Goal: Task Accomplishment & Management: Complete application form

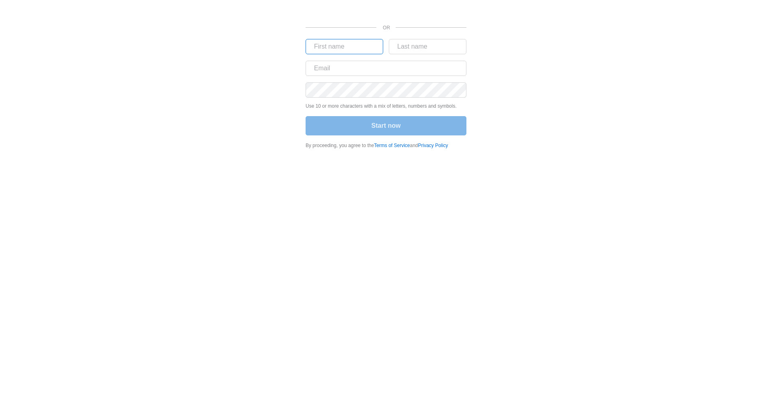
click at [360, 54] on input "text" at bounding box center [344, 46] width 78 height 15
type input "Younes"
click at [438, 49] on input "text" at bounding box center [428, 46] width 78 height 15
type input "Djendou"
drag, startPoint x: 409, startPoint y: 65, endPoint x: 237, endPoint y: 59, distance: 171.7
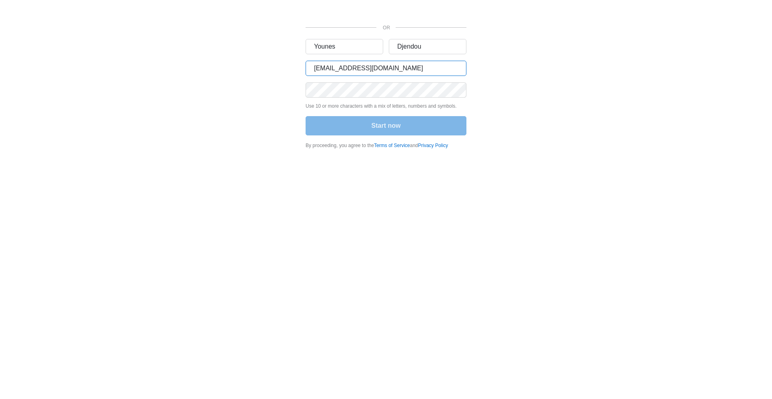
click at [237, 59] on div "OR Younes Djendou abidnane@gmail.com Use 10 or more characters with a mix of le…" at bounding box center [386, 77] width 482 height 154
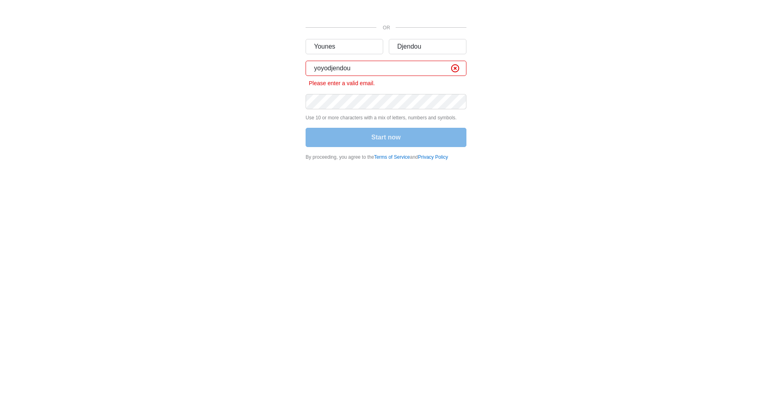
type input "yoyodjendou@gmail.com"
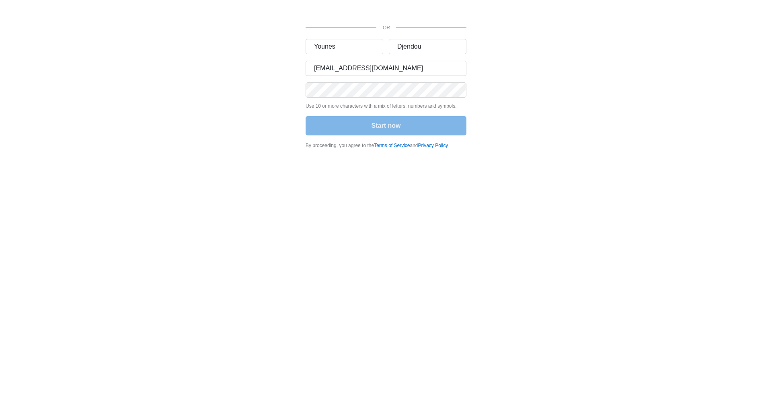
click at [340, 111] on form "Younes Djendou yoyodjendou@gmail.com Use 10 or more characters with a mix of le…" at bounding box center [385, 88] width 161 height 98
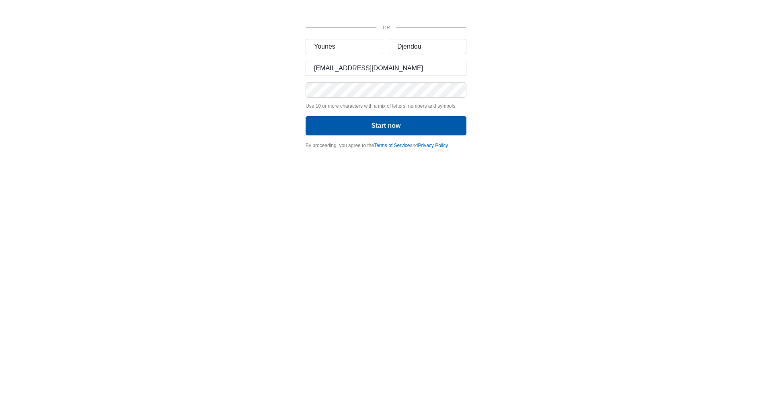
click at [365, 126] on button "Start now" at bounding box center [385, 125] width 161 height 19
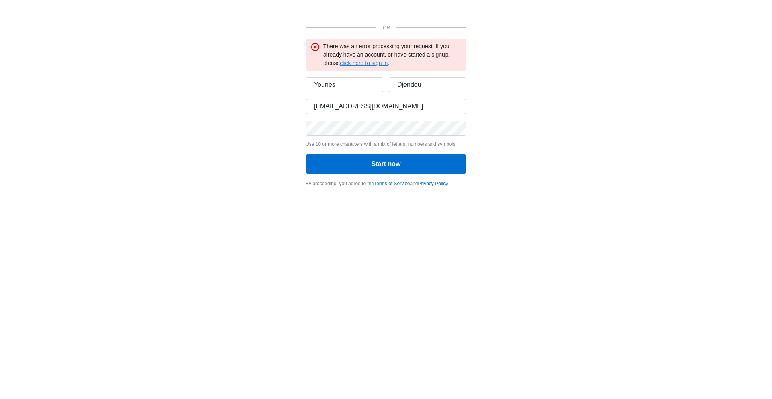
click at [369, 62] on link "click here to sign in" at bounding box center [364, 63] width 48 height 6
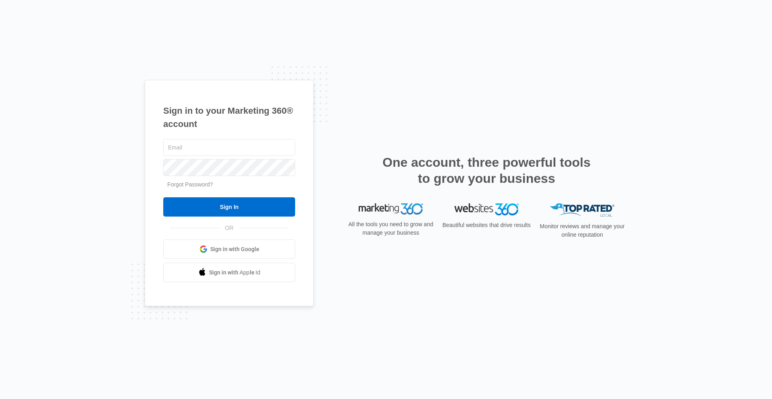
click at [201, 247] on span at bounding box center [203, 249] width 8 height 8
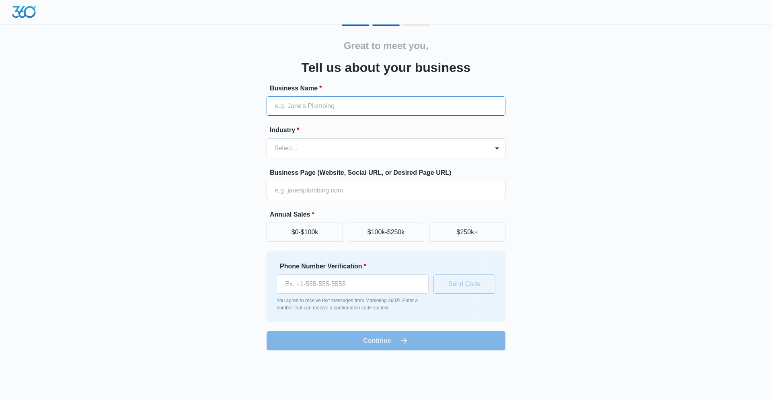
click at [304, 105] on input "Business Name *" at bounding box center [385, 105] width 239 height 19
type input "VitalEase"
click at [310, 141] on div "Select..." at bounding box center [378, 148] width 222 height 19
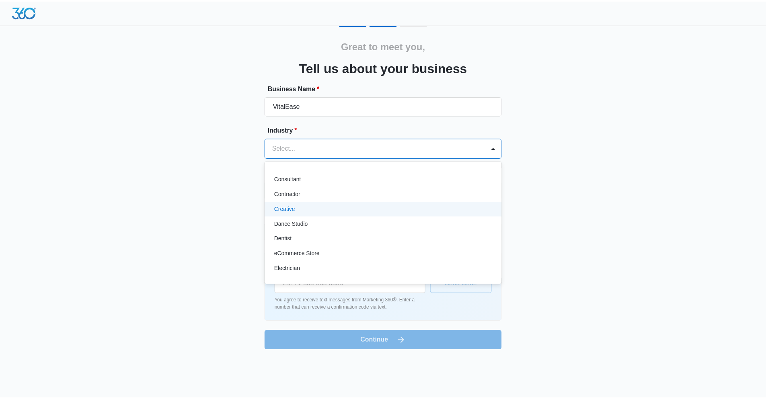
scroll to position [121, 0]
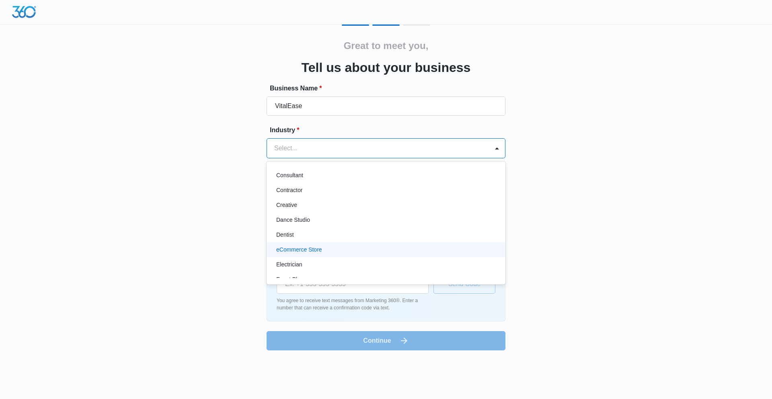
click at [332, 245] on div "eCommerce Store" at bounding box center [385, 249] width 239 height 15
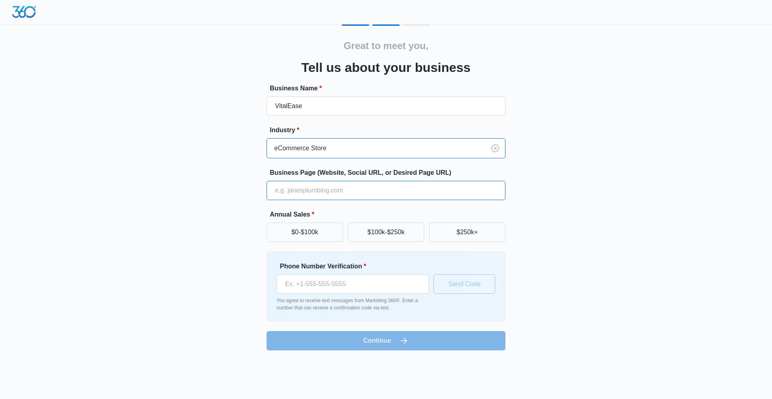
click at [342, 184] on input "Business Page (Website, Social URL, or Desired Page URL)" at bounding box center [385, 190] width 239 height 19
type input "vitalease.net"
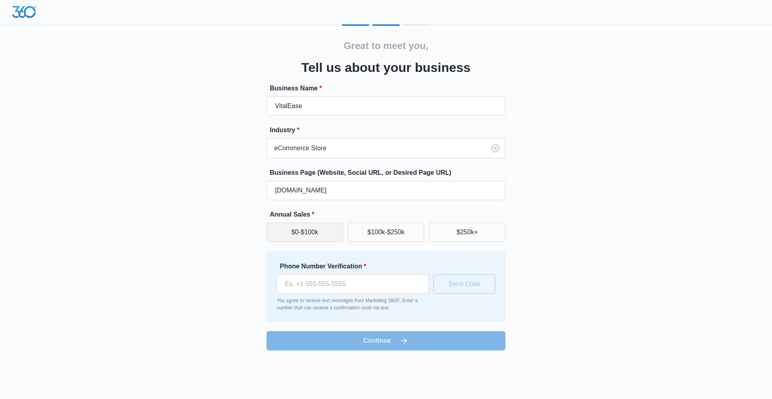
click at [323, 224] on button "$0-$100k" at bounding box center [304, 232] width 76 height 19
click at [330, 279] on input "Phone Number Verification *" at bounding box center [352, 283] width 152 height 19
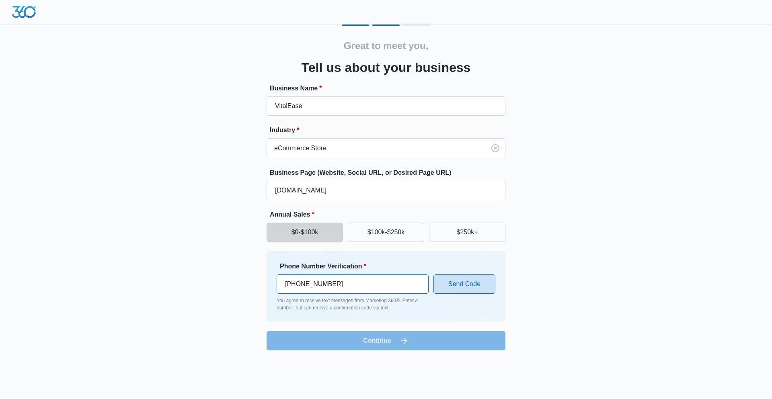
type input "(713) 340-6296"
click at [446, 287] on button "Send Code" at bounding box center [464, 283] width 62 height 19
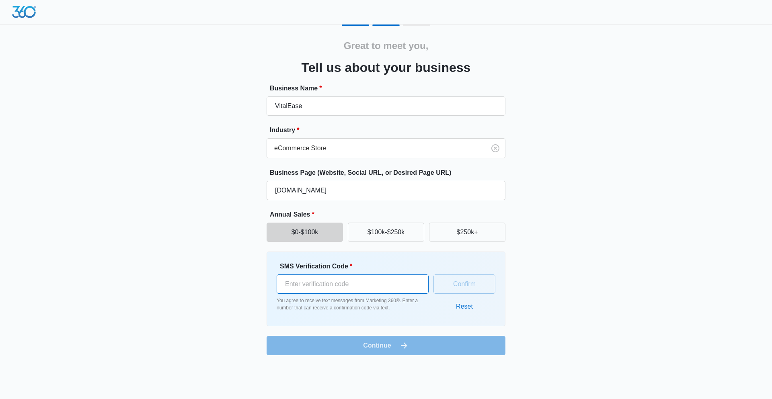
click at [367, 282] on input "SMS Verification Code *" at bounding box center [352, 283] width 152 height 19
type input "679516"
click at [467, 286] on button "Confirm" at bounding box center [464, 283] width 62 height 19
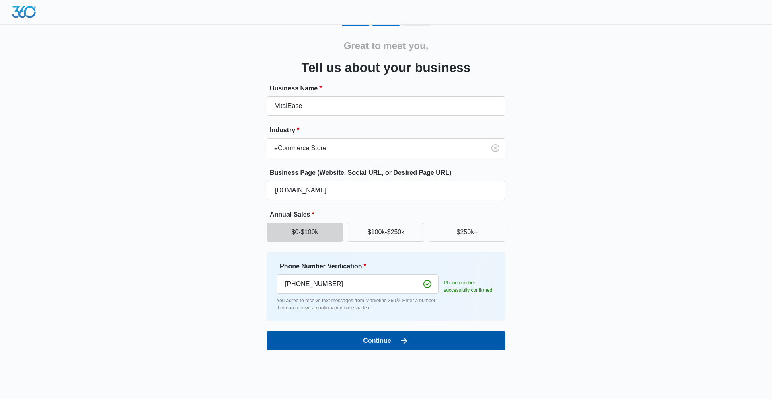
click at [403, 346] on button "Continue" at bounding box center [385, 340] width 239 height 19
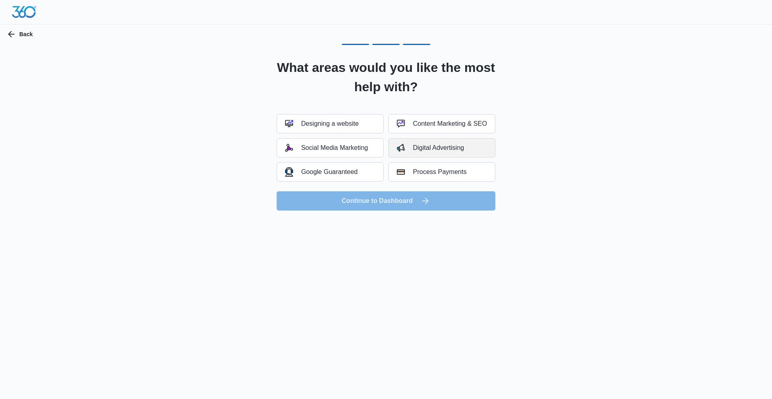
click at [399, 145] on img "button" at bounding box center [401, 148] width 8 height 8
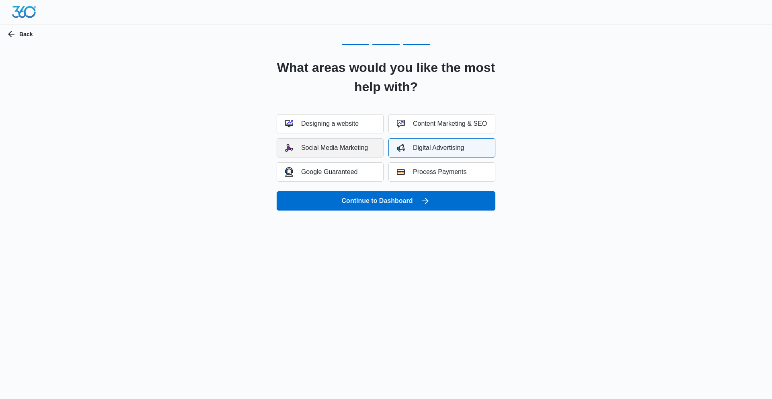
click at [361, 150] on div "Social Media Marketing" at bounding box center [326, 148] width 83 height 8
click at [405, 127] on div "Content Marketing & SEO" at bounding box center [442, 124] width 90 height 8
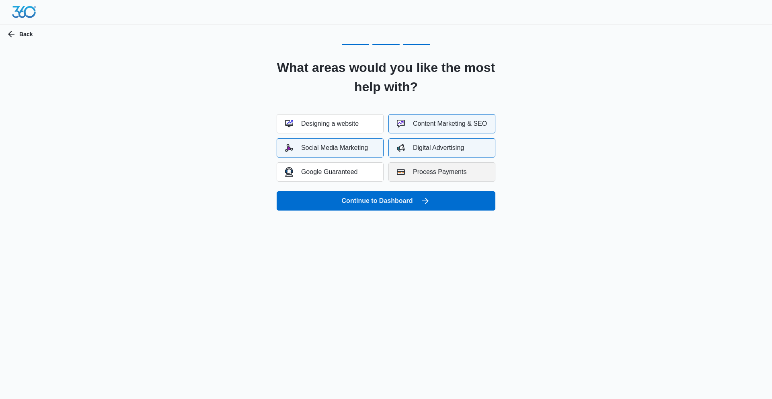
click at [404, 174] on img "button" at bounding box center [401, 172] width 8 height 8
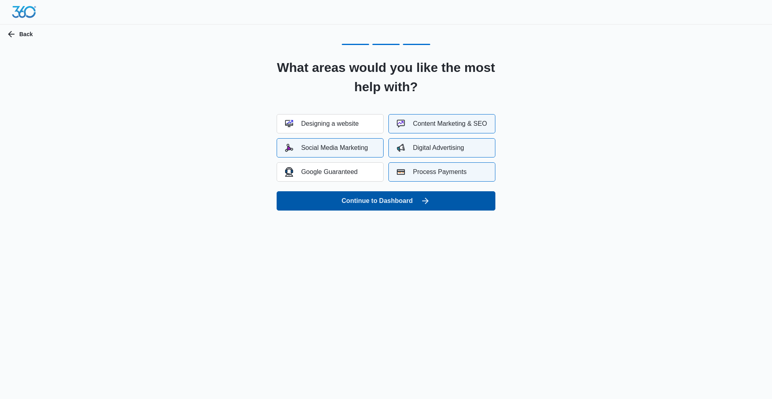
click at [402, 200] on button "Continue to Dashboard" at bounding box center [385, 200] width 219 height 19
